Goal: Entertainment & Leisure: Consume media (video, audio)

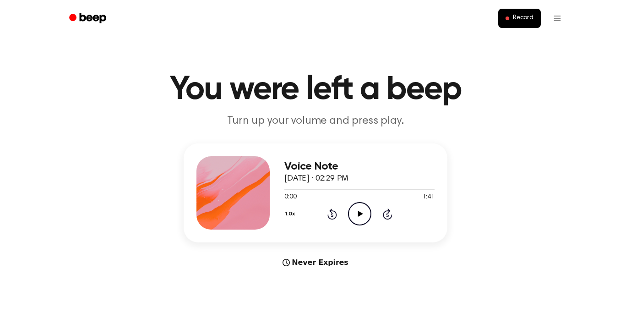
click at [357, 218] on icon "Play Audio" at bounding box center [359, 213] width 23 height 23
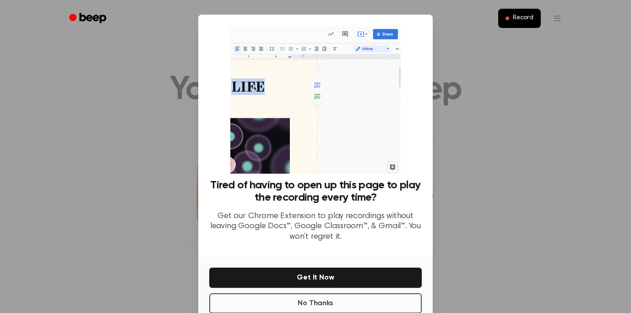
click at [325, 302] on button "No Thanks" at bounding box center [315, 303] width 212 height 20
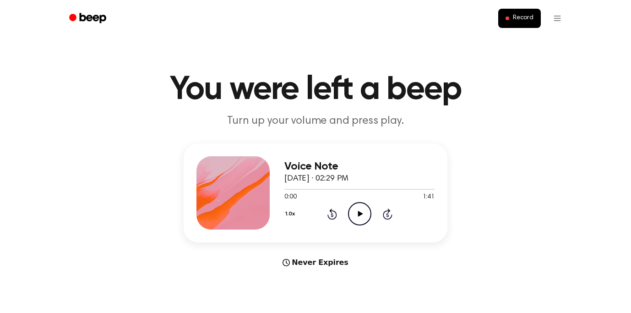
click at [358, 217] on icon "Play Audio" at bounding box center [359, 213] width 23 height 23
click at [358, 218] on icon "Play Audio" at bounding box center [359, 213] width 23 height 23
click at [362, 212] on icon "Play Audio" at bounding box center [359, 213] width 23 height 23
click at [355, 216] on icon "Play Audio" at bounding box center [359, 213] width 23 height 23
click at [363, 217] on icon "Pause Audio" at bounding box center [359, 213] width 23 height 23
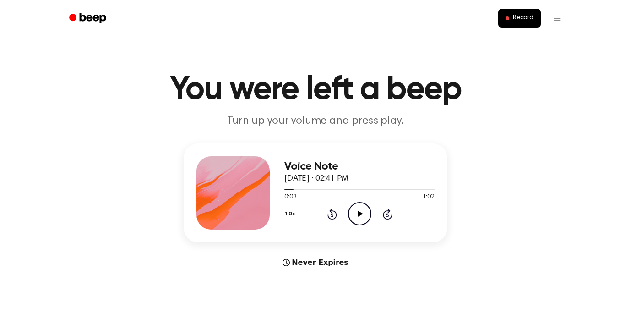
click at [365, 210] on icon "Play Audio" at bounding box center [359, 213] width 23 height 23
click at [360, 213] on icon "Pause Audio" at bounding box center [359, 213] width 23 height 23
click at [360, 213] on icon at bounding box center [360, 214] width 5 height 6
click at [362, 213] on icon "Play Audio" at bounding box center [359, 213] width 23 height 23
click at [360, 213] on icon at bounding box center [360, 214] width 4 height 6
